Goal: Use online tool/utility: Utilize a website feature to perform a specific function

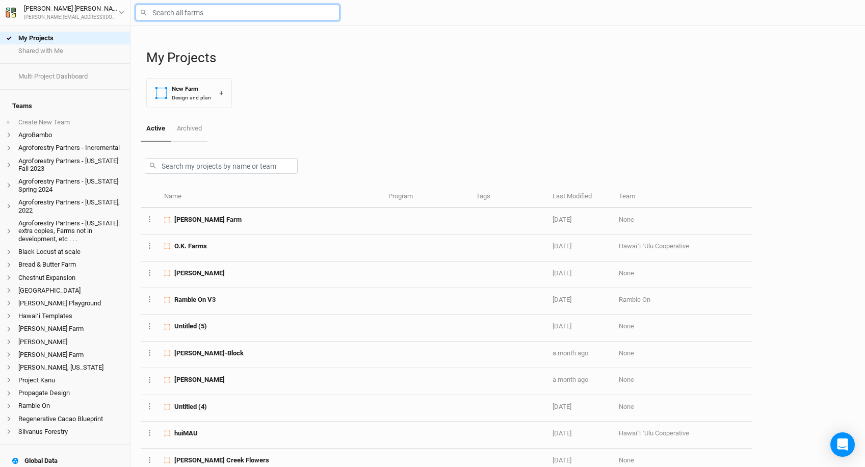
click at [175, 13] on input "text" at bounding box center [238, 13] width 204 height 16
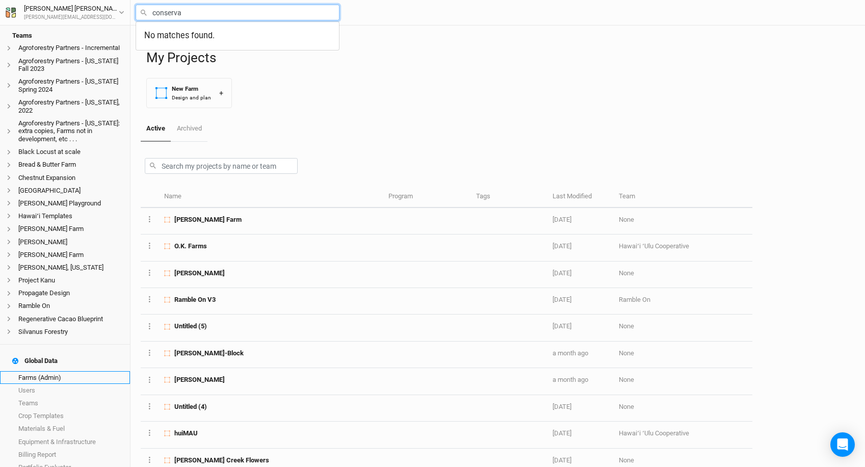
type input "conserva"
click at [65, 371] on link "Farms (Admin)" at bounding box center [65, 377] width 130 height 13
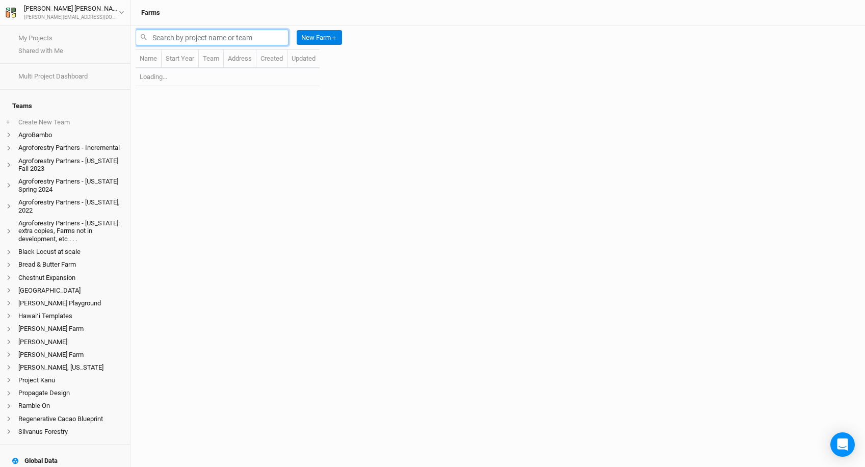
click at [178, 34] on input "text" at bounding box center [212, 38] width 153 height 16
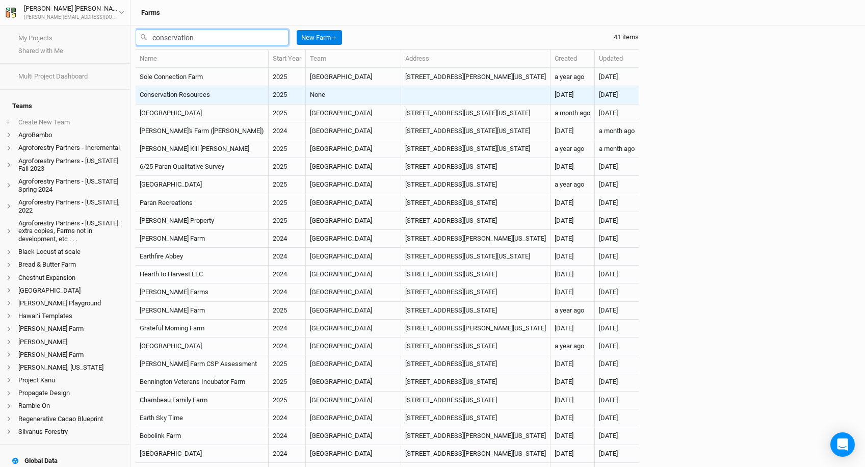
type input "conservation"
click at [193, 94] on td "Conservation Resources" at bounding box center [202, 95] width 133 height 18
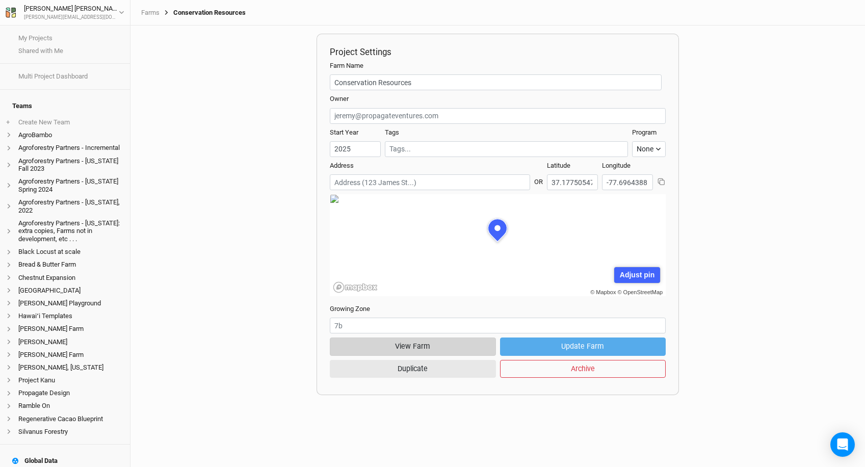
scroll to position [51, 159]
click at [424, 352] on button "View Farm" at bounding box center [413, 347] width 166 height 18
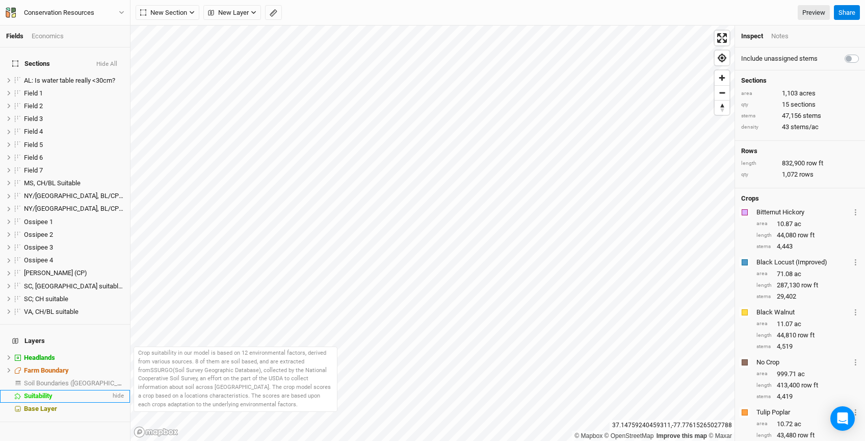
click at [47, 392] on span "Suitability" at bounding box center [38, 396] width 29 height 8
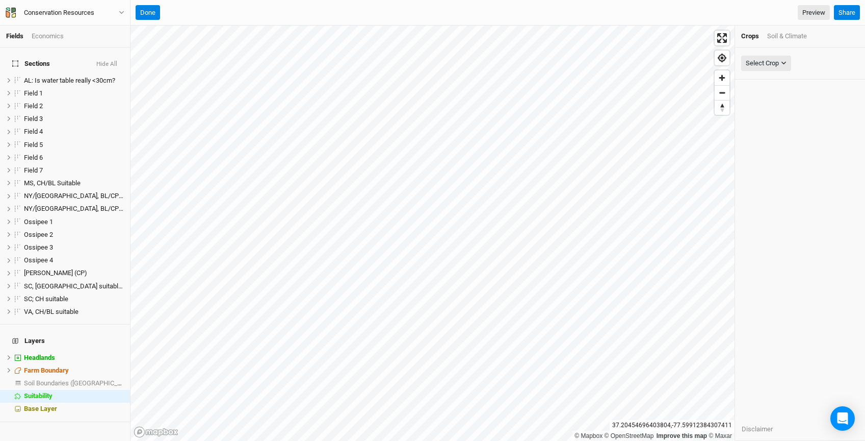
click at [788, 36] on div "Soil & Climate" at bounding box center [788, 36] width 40 height 9
click at [782, 67] on div "Select Attribute" at bounding box center [768, 63] width 44 height 10
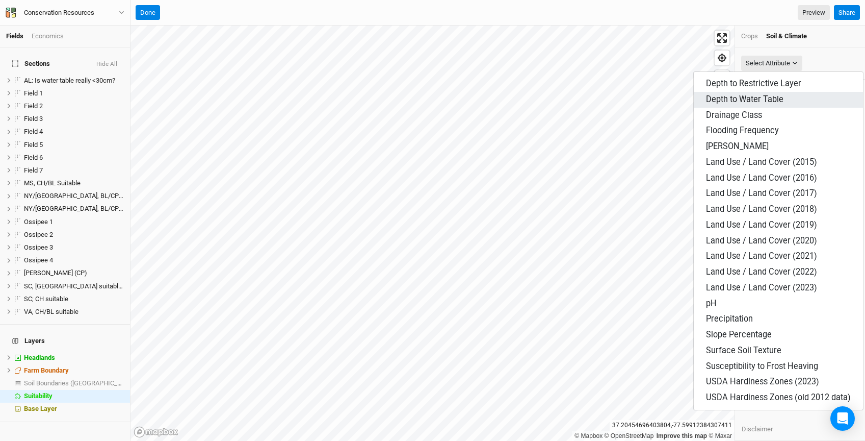
click at [757, 100] on span "Depth to Water Table" at bounding box center [745, 99] width 78 height 10
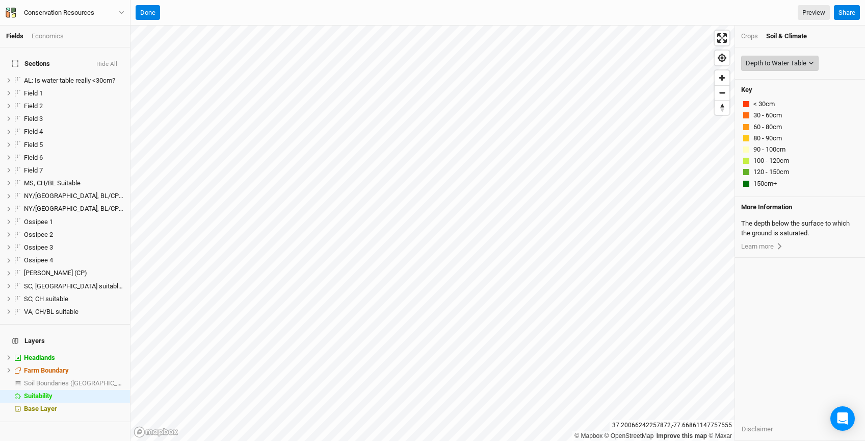
click at [785, 61] on div "Depth to Water Table" at bounding box center [776, 63] width 61 height 10
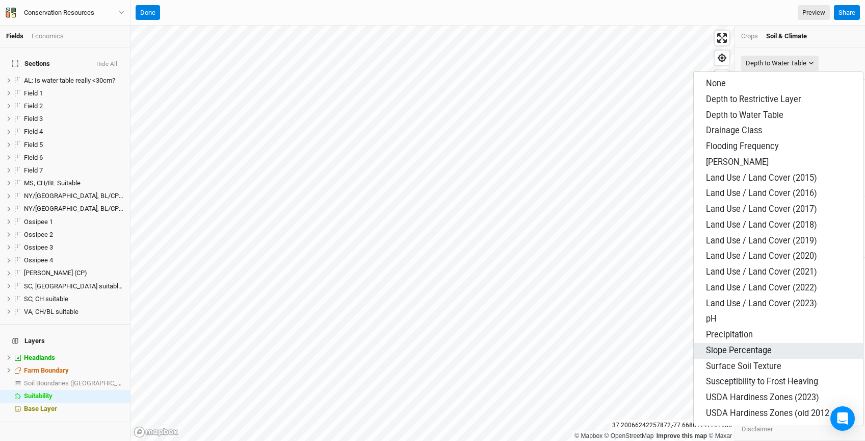
click at [711, 349] on span "Slope Percentage" at bounding box center [739, 350] width 66 height 10
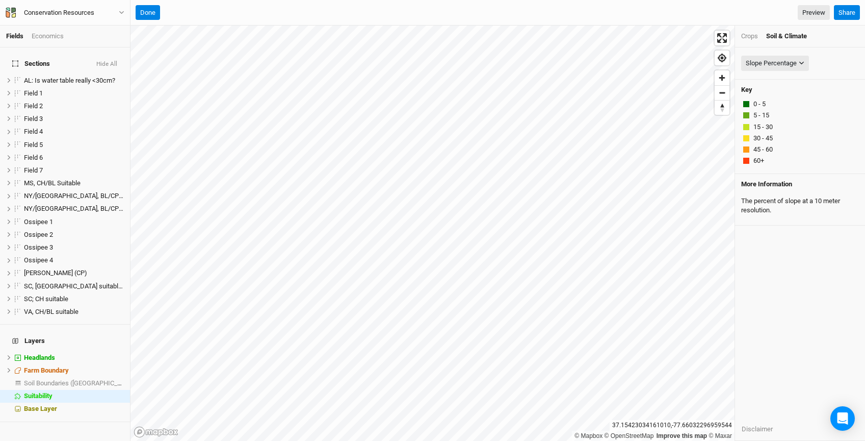
click at [745, 33] on div "Crops" at bounding box center [750, 36] width 17 height 9
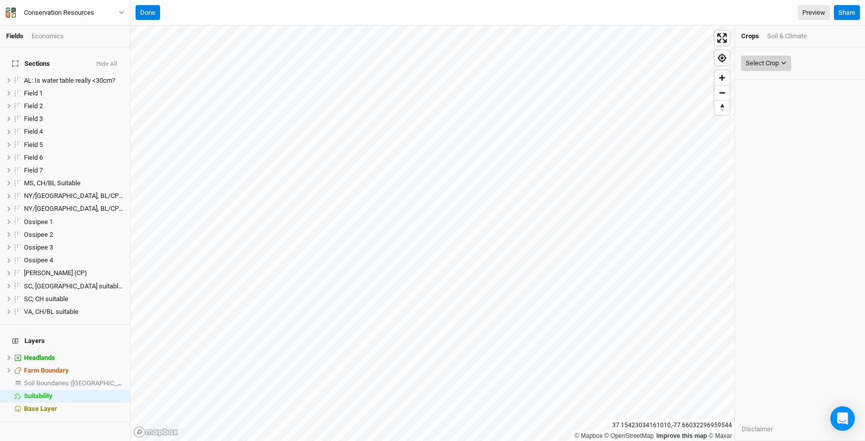
click at [765, 64] on div "Select Crop" at bounding box center [762, 63] width 33 height 10
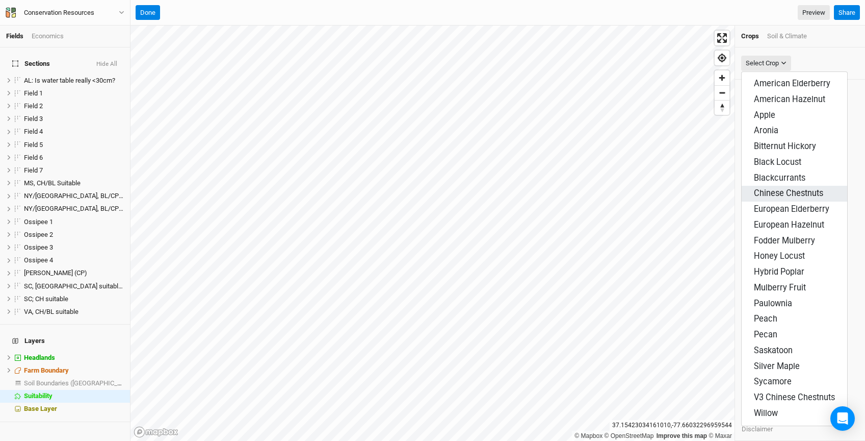
click at [772, 189] on span "Chinese Chestnuts" at bounding box center [788, 193] width 69 height 10
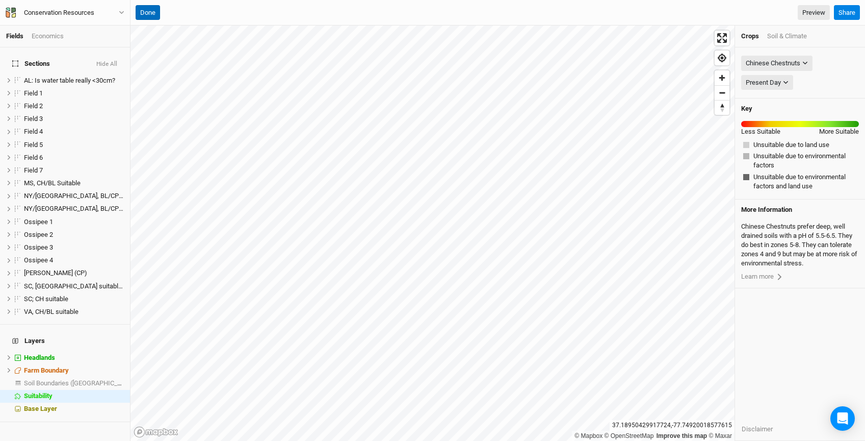
click at [146, 11] on button "Done" at bounding box center [148, 12] width 24 height 15
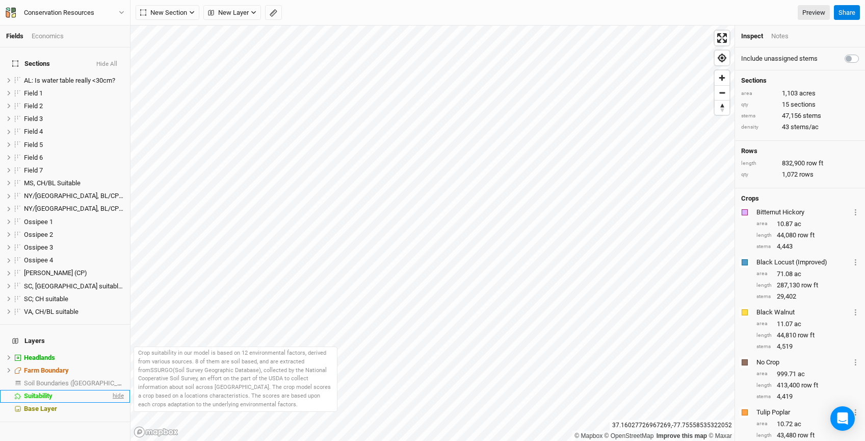
click at [112, 390] on span "hide" at bounding box center [117, 396] width 13 height 13
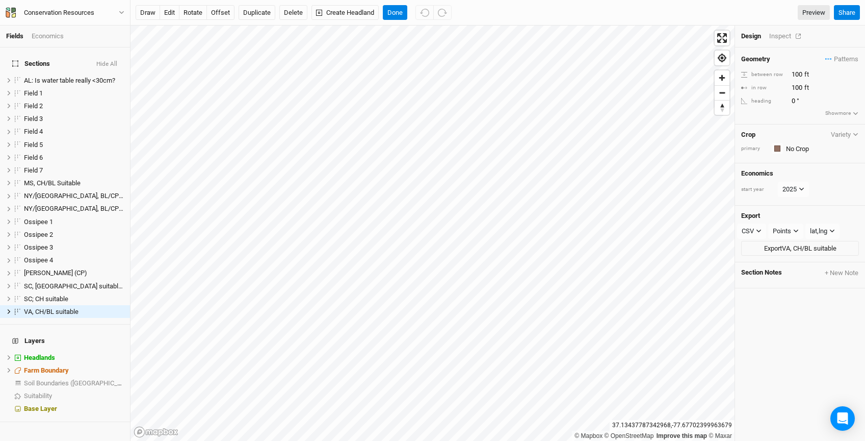
click at [780, 37] on div "Inspect" at bounding box center [788, 36] width 36 height 9
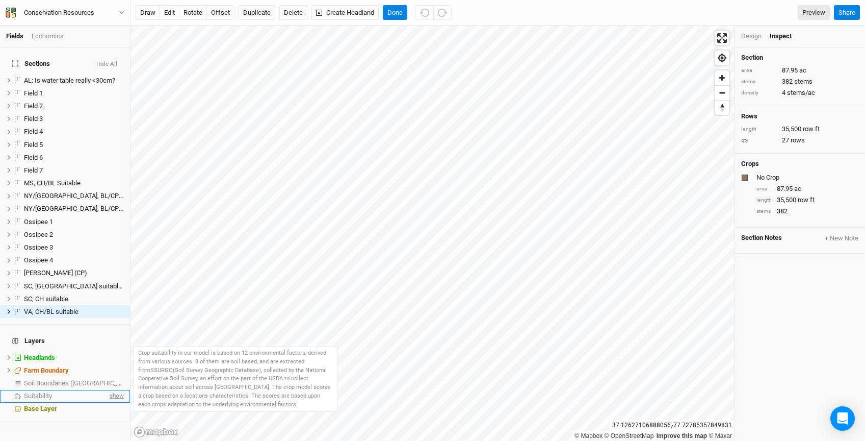
click at [115, 390] on span "show" at bounding box center [116, 396] width 16 height 13
click at [53, 392] on span "Suitability" at bounding box center [38, 396] width 29 height 8
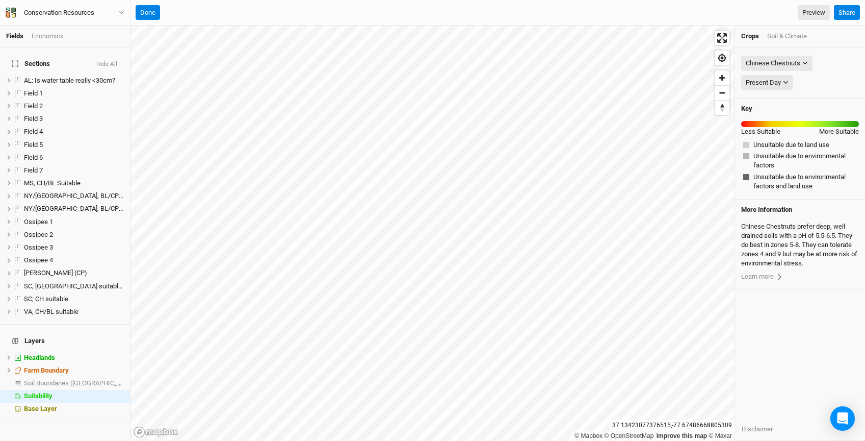
click at [779, 33] on div "Soil & Climate" at bounding box center [788, 36] width 40 height 9
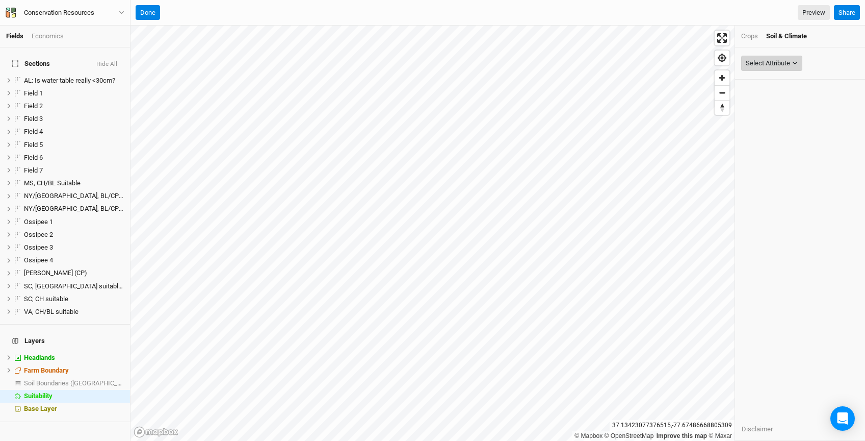
click at [772, 68] on button "Select Attribute" at bounding box center [772, 63] width 61 height 15
click at [740, 31] on div "Crops Soil & Climate" at bounding box center [800, 36] width 130 height 22
click at [745, 34] on div "Crops" at bounding box center [750, 36] width 17 height 9
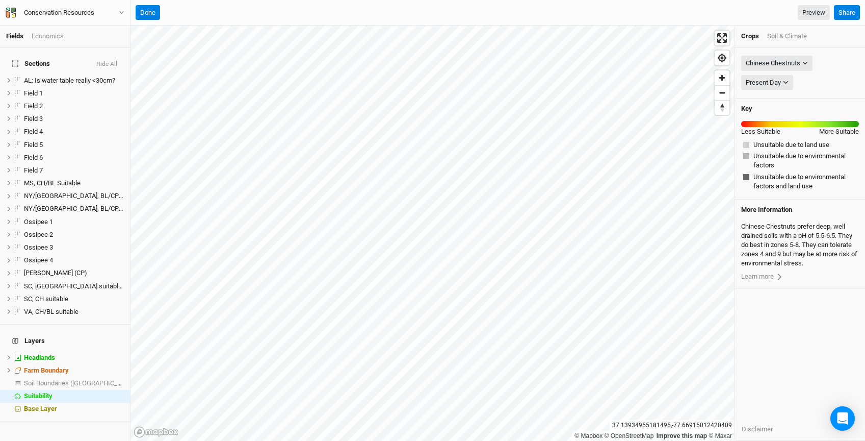
click at [770, 40] on div "Soil & Climate" at bounding box center [788, 36] width 40 height 9
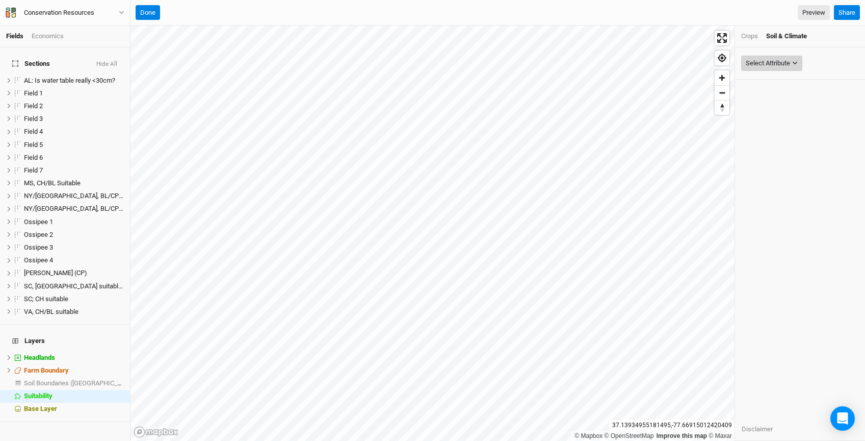
click at [767, 65] on div "Select Attribute" at bounding box center [768, 63] width 44 height 10
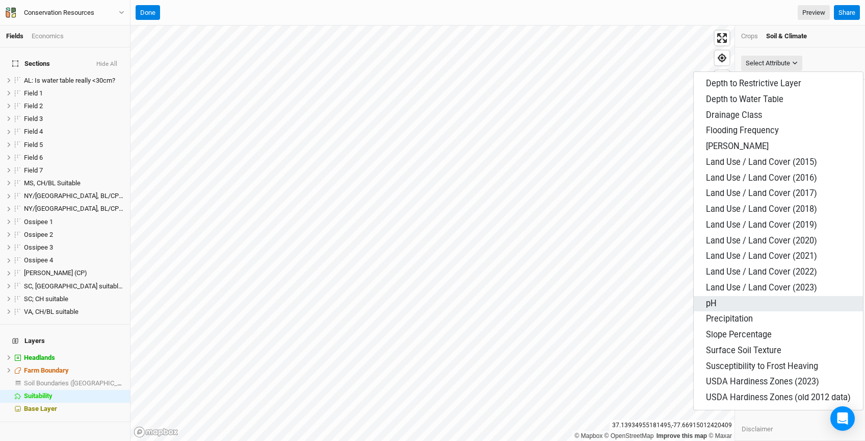
click at [718, 301] on button "pH" at bounding box center [778, 304] width 169 height 16
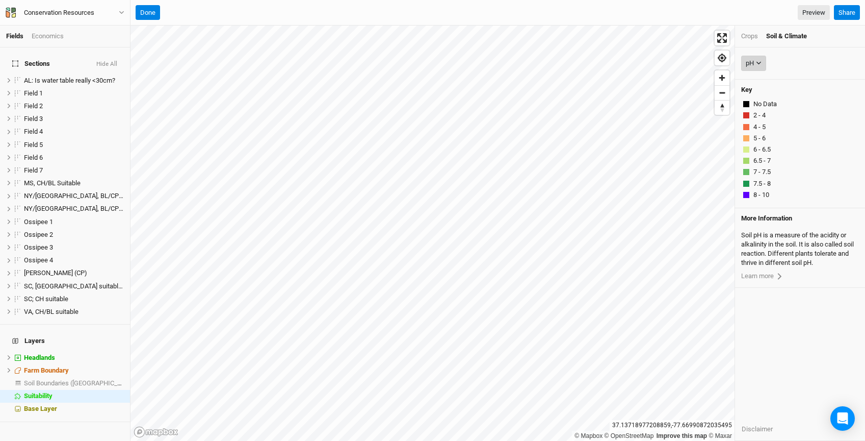
click at [754, 67] on div "pH" at bounding box center [750, 63] width 8 height 10
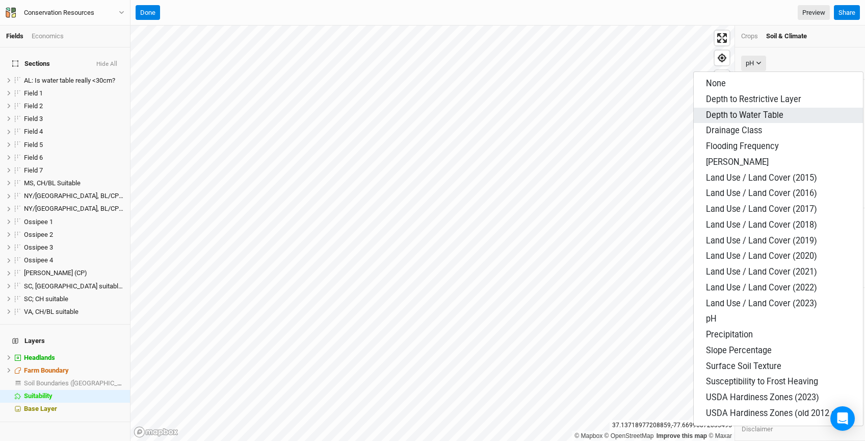
click at [754, 119] on span "Depth to Water Table" at bounding box center [745, 115] width 78 height 10
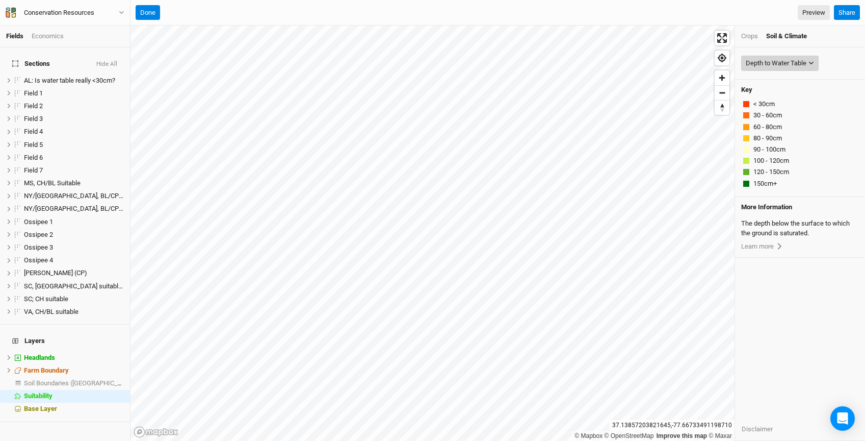
click at [774, 59] on div "Depth to Water Table" at bounding box center [776, 63] width 61 height 10
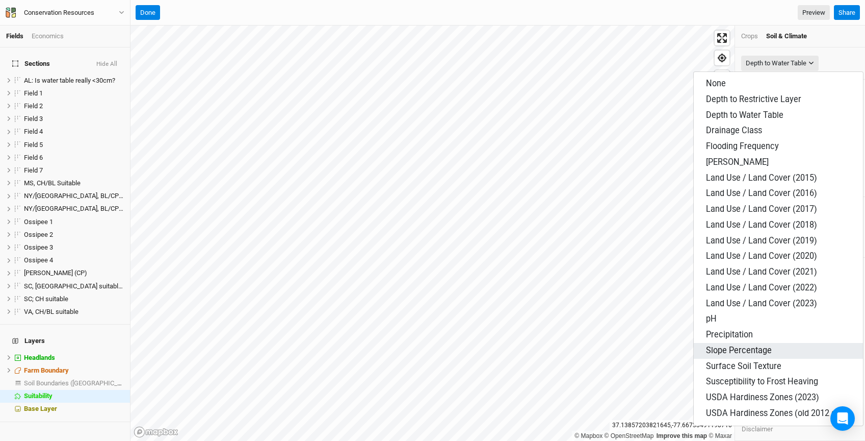
click at [709, 348] on span "Slope Percentage" at bounding box center [739, 350] width 66 height 10
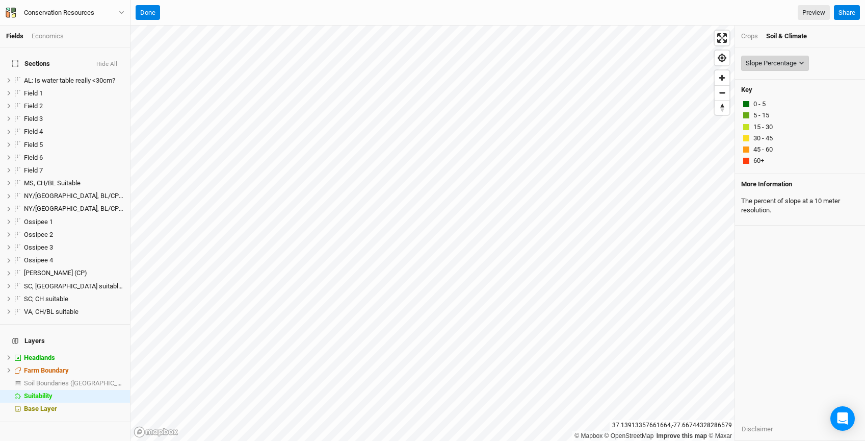
click at [777, 64] on div "Slope Percentage" at bounding box center [771, 63] width 51 height 10
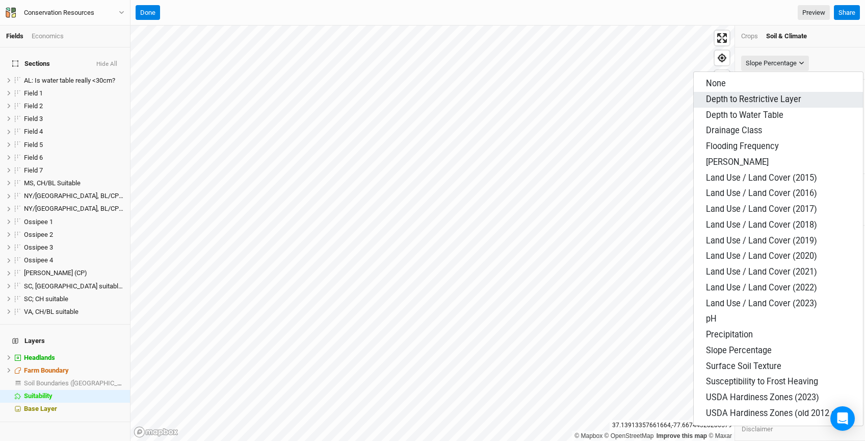
click at [775, 105] on button "Depth to Restrictive Layer" at bounding box center [778, 100] width 169 height 16
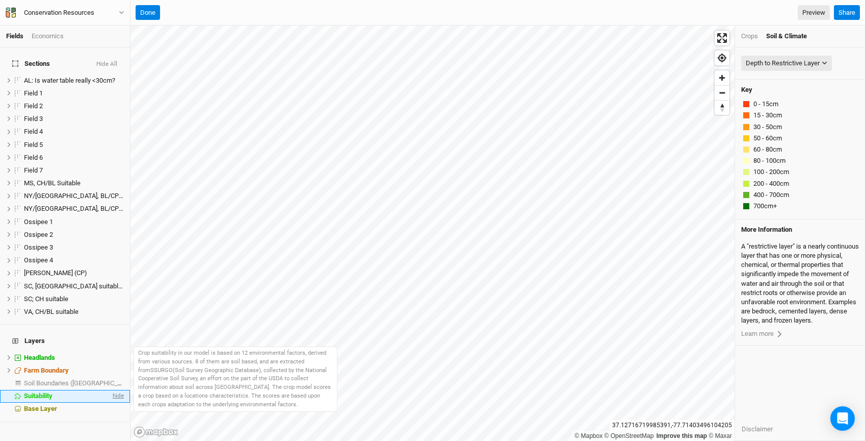
click at [113, 390] on span "hide" at bounding box center [117, 396] width 13 height 13
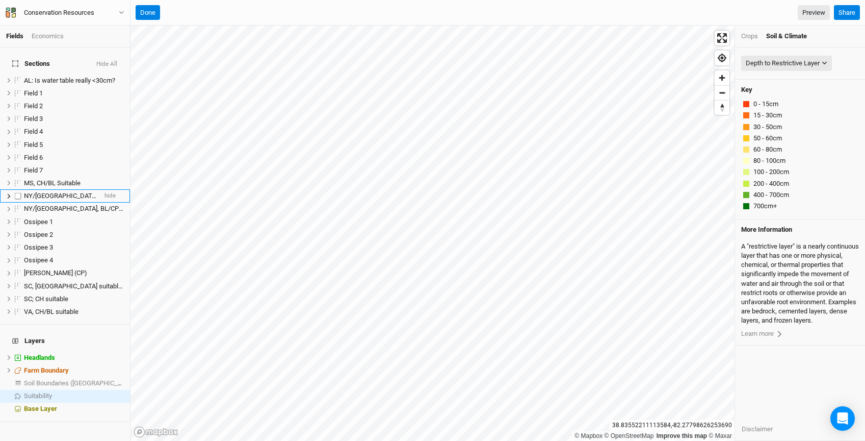
click at [63, 192] on span "NY/[GEOGRAPHIC_DATA], BL/CP suitable, small 1" at bounding box center [95, 196] width 143 height 8
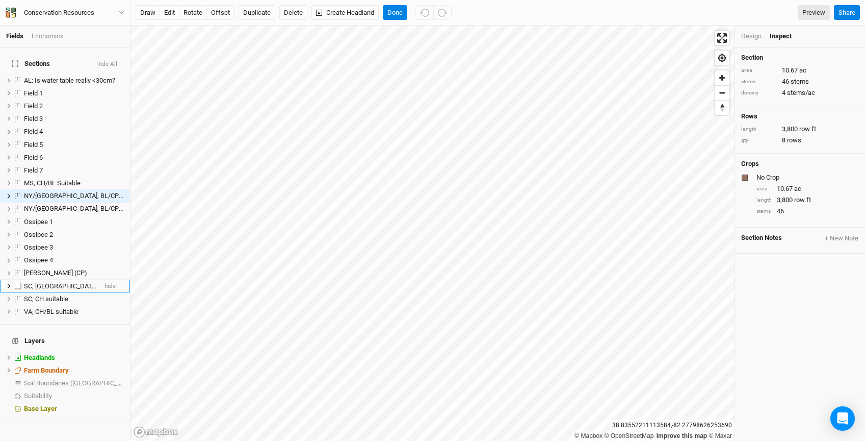
click at [56, 282] on span "SC, [GEOGRAPHIC_DATA] suitable if harvested" at bounding box center [91, 286] width 134 height 8
click at [390, 16] on button "Done" at bounding box center [395, 12] width 24 height 15
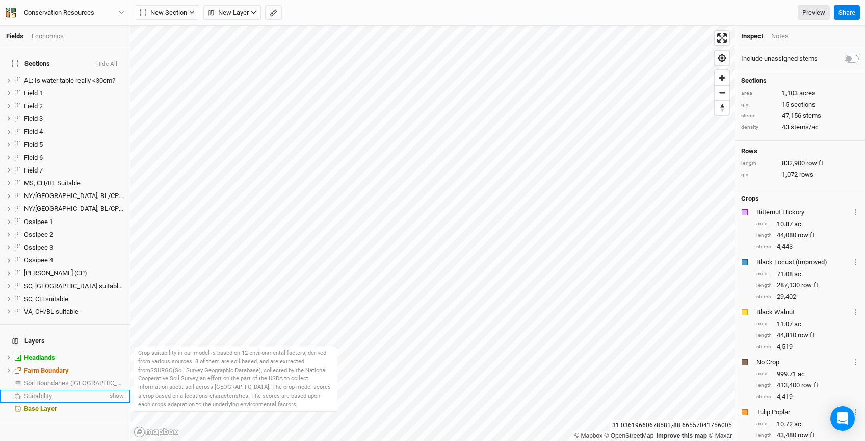
click at [70, 392] on div "Suitability" at bounding box center [66, 396] width 84 height 8
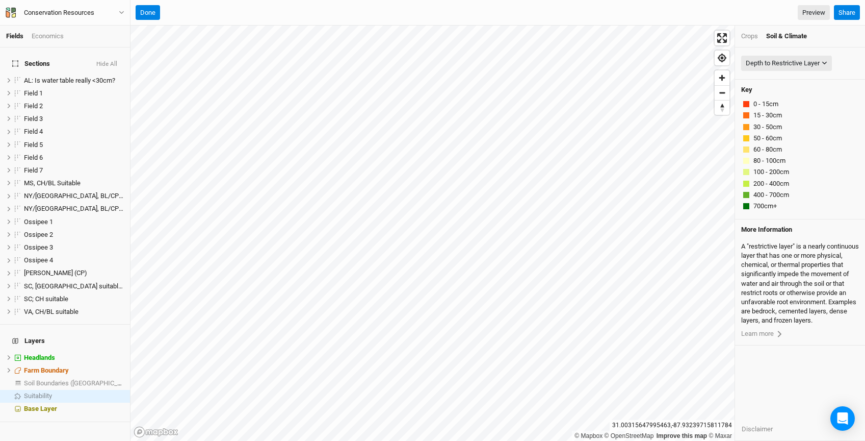
click at [752, 33] on div "Crops" at bounding box center [750, 36] width 17 height 9
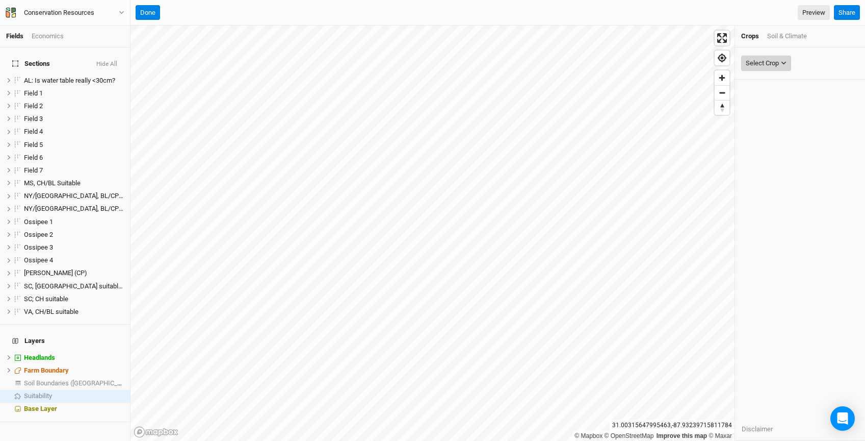
click at [762, 65] on div "Select Crop" at bounding box center [762, 63] width 33 height 10
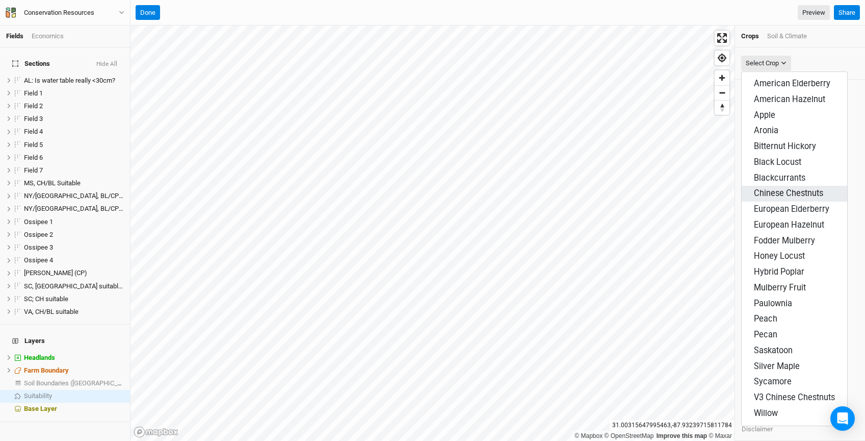
click at [791, 192] on span "Chinese Chestnuts" at bounding box center [788, 193] width 69 height 10
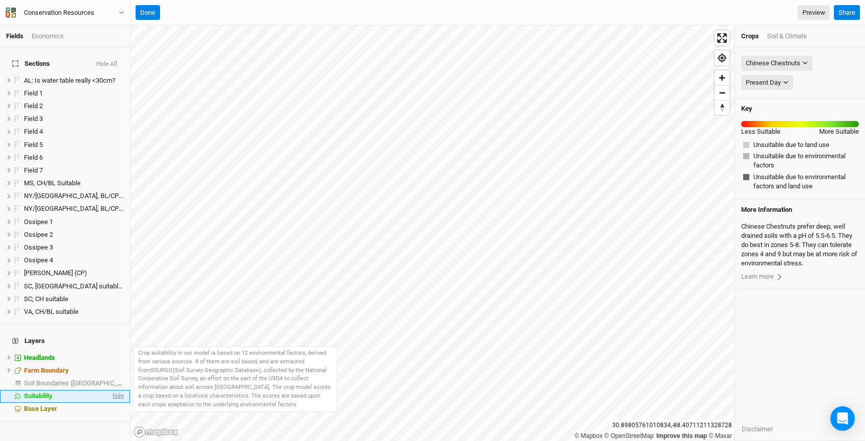
click at [117, 390] on span "hide" at bounding box center [117, 396] width 13 height 13
